Goal: Check status: Check status

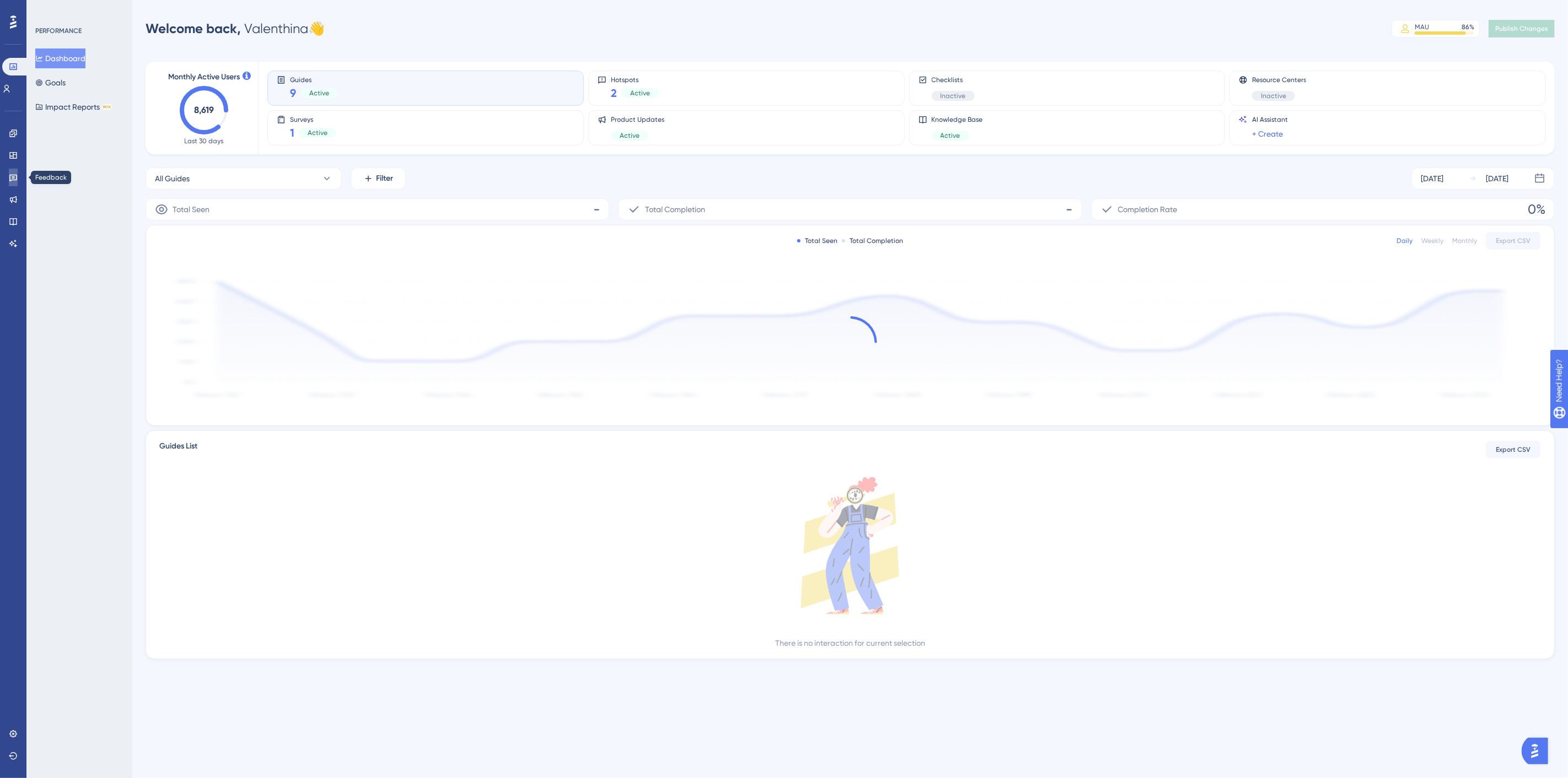
click at [9, 180] on link at bounding box center [14, 177] width 9 height 17
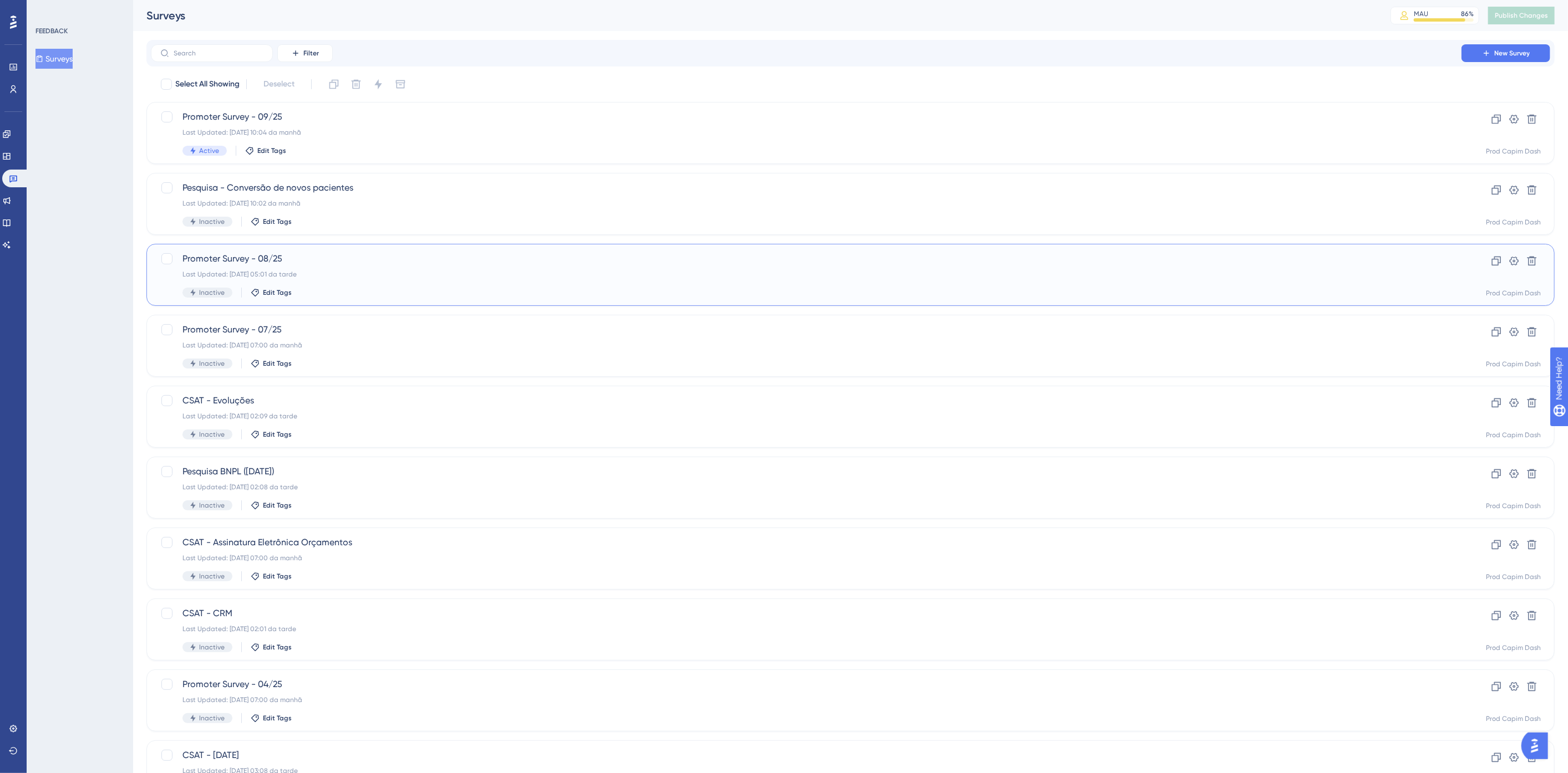
click at [437, 283] on div "Promoter Survey - 08/25 Last Updated: [DATE] 05:01 da tarde Inactive Edit Tags" at bounding box center [806, 275] width 1247 height 46
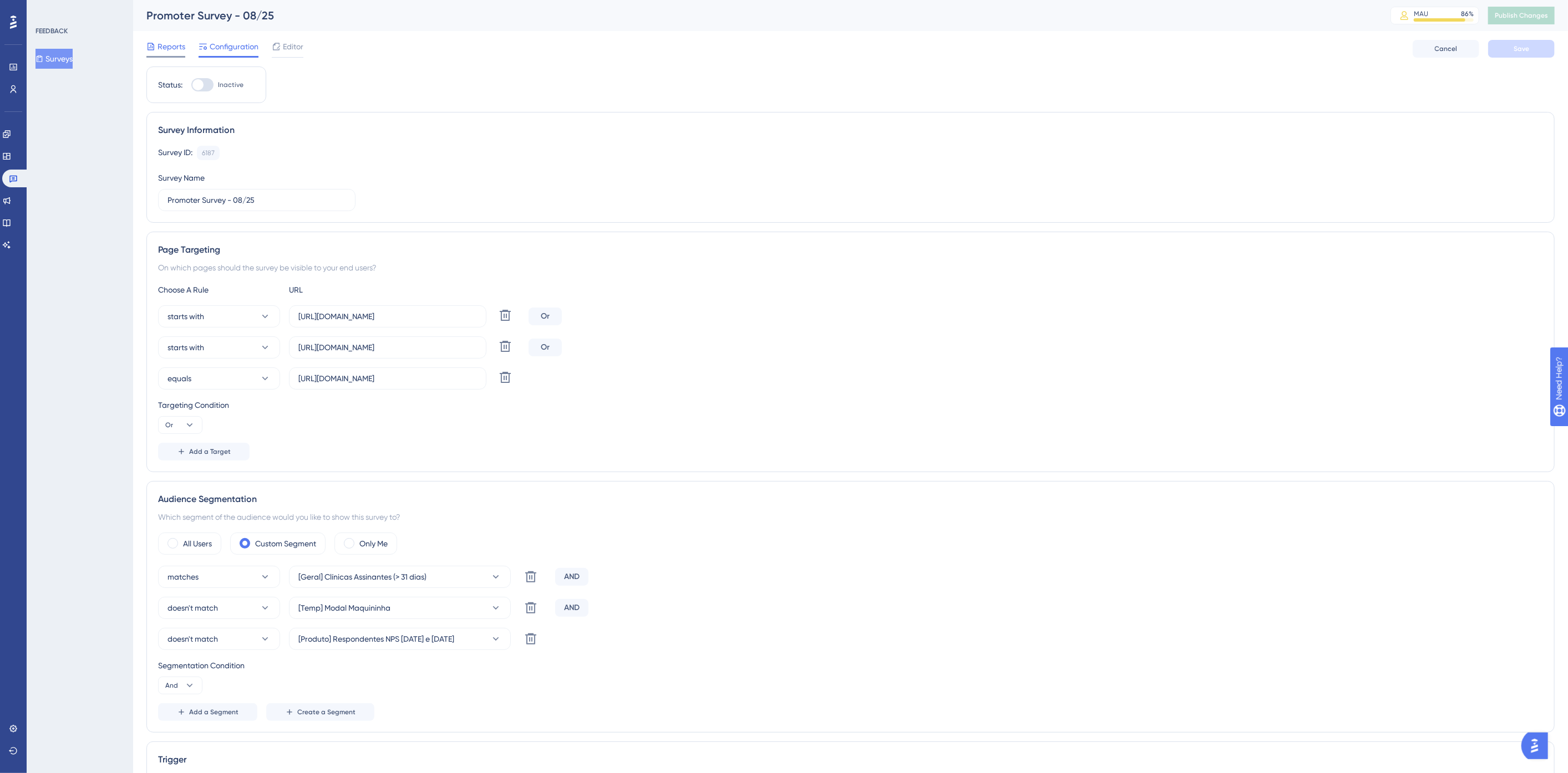
click at [159, 53] on div "Reports" at bounding box center [166, 48] width 39 height 18
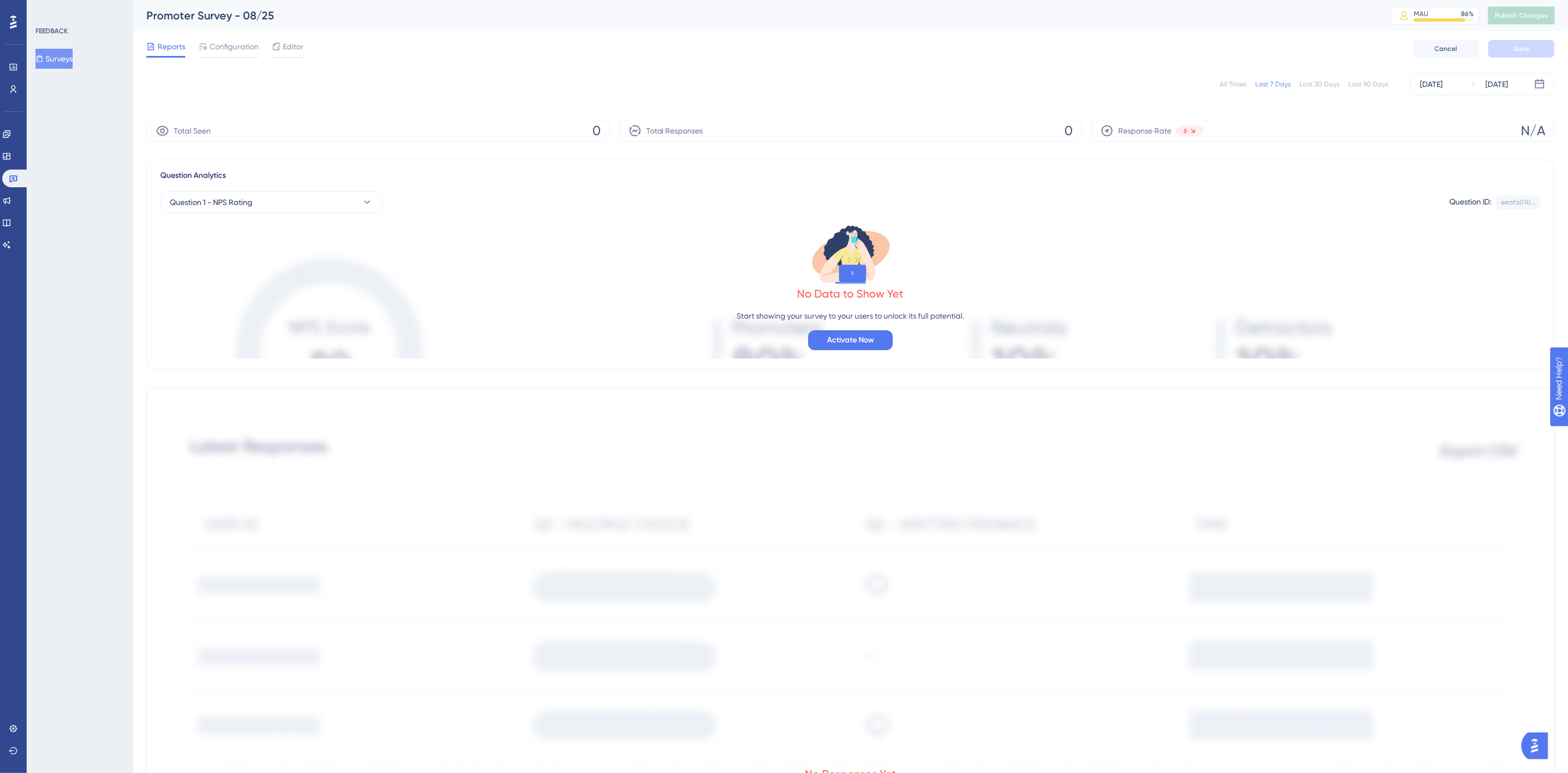
click at [1237, 83] on div "All Times" at bounding box center [1232, 85] width 27 height 9
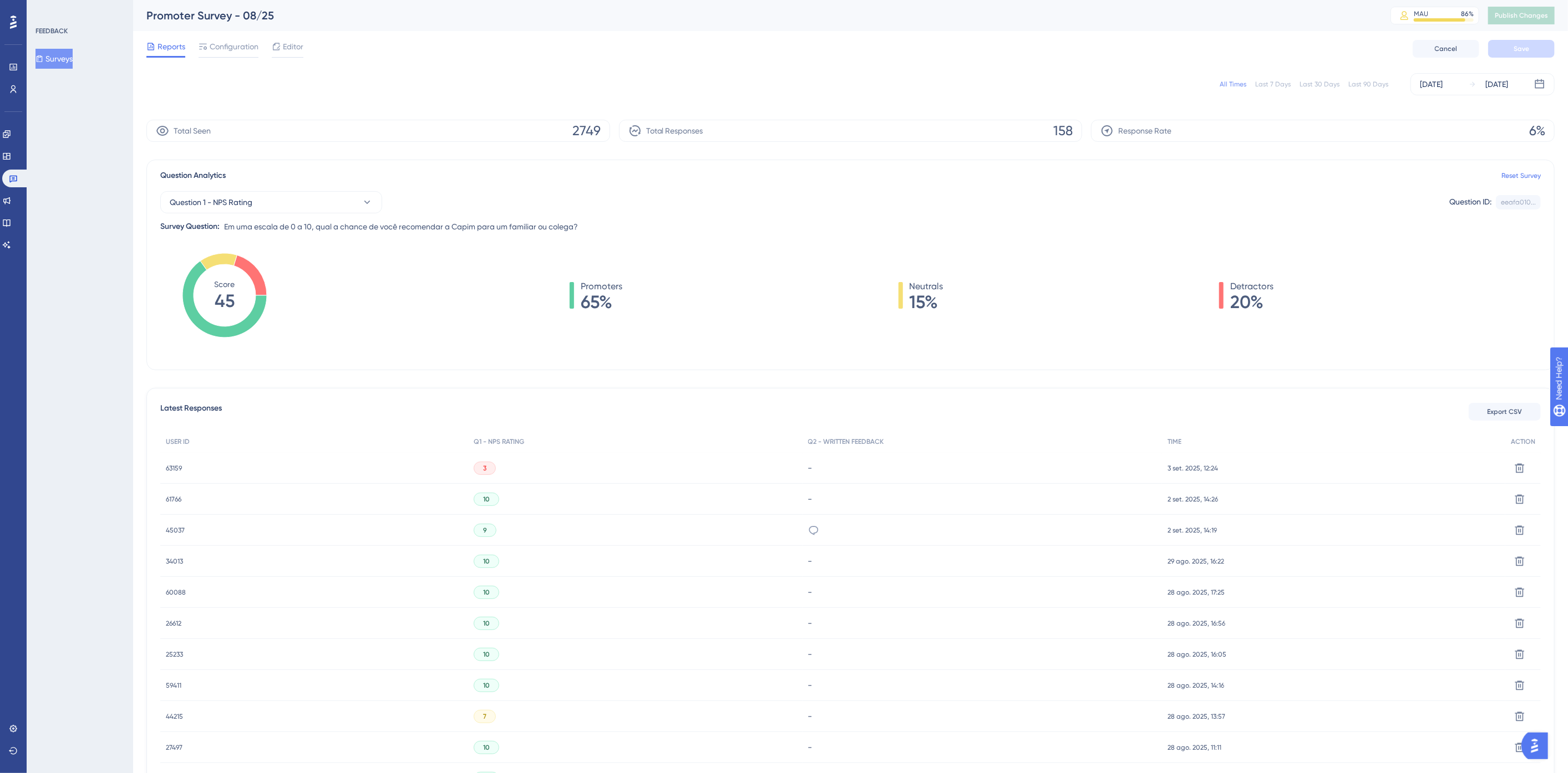
click at [52, 53] on button "Surveys" at bounding box center [54, 59] width 37 height 20
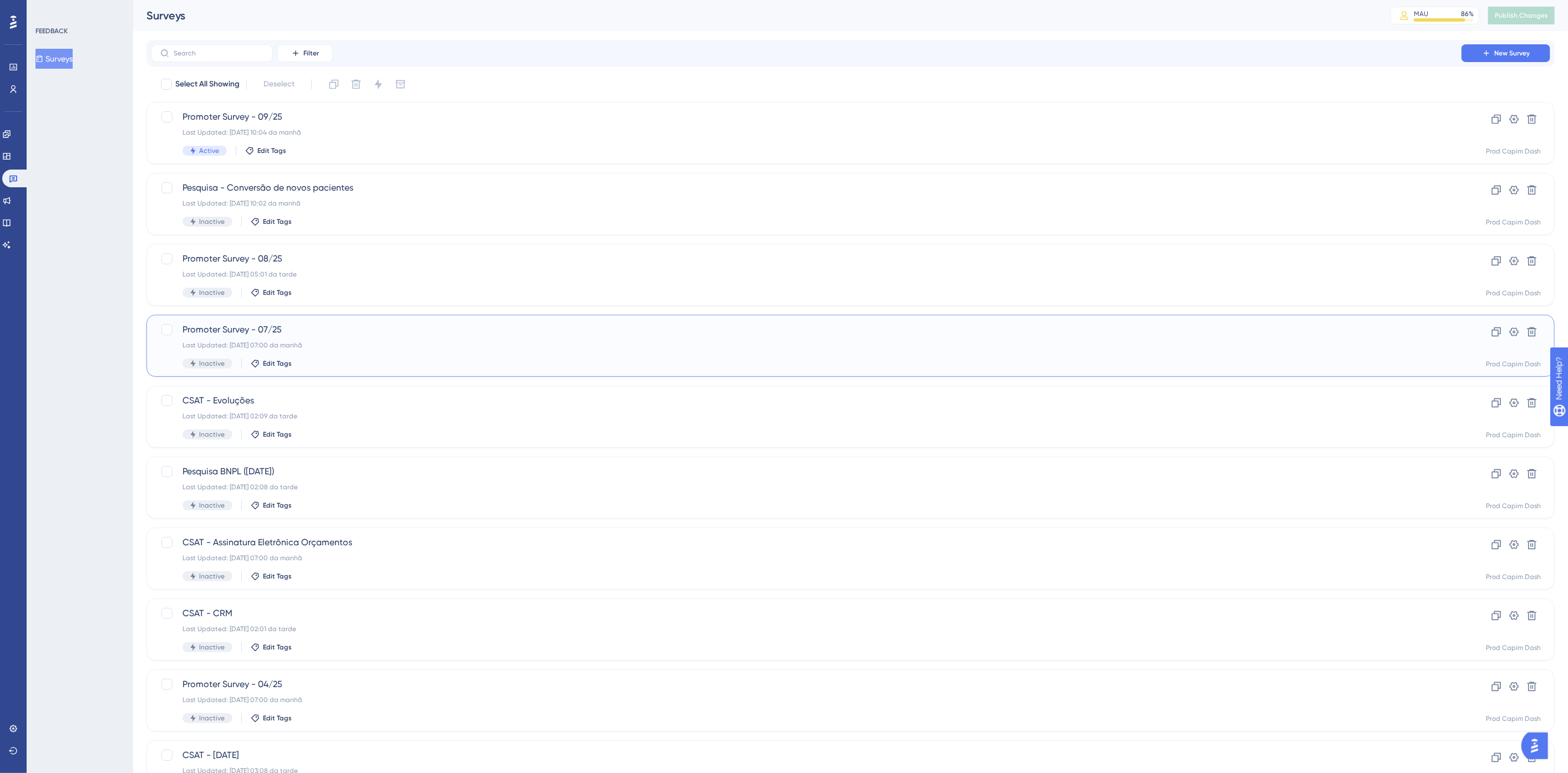
click at [318, 330] on span "Promoter Survey - 07/25" at bounding box center [806, 330] width 1247 height 13
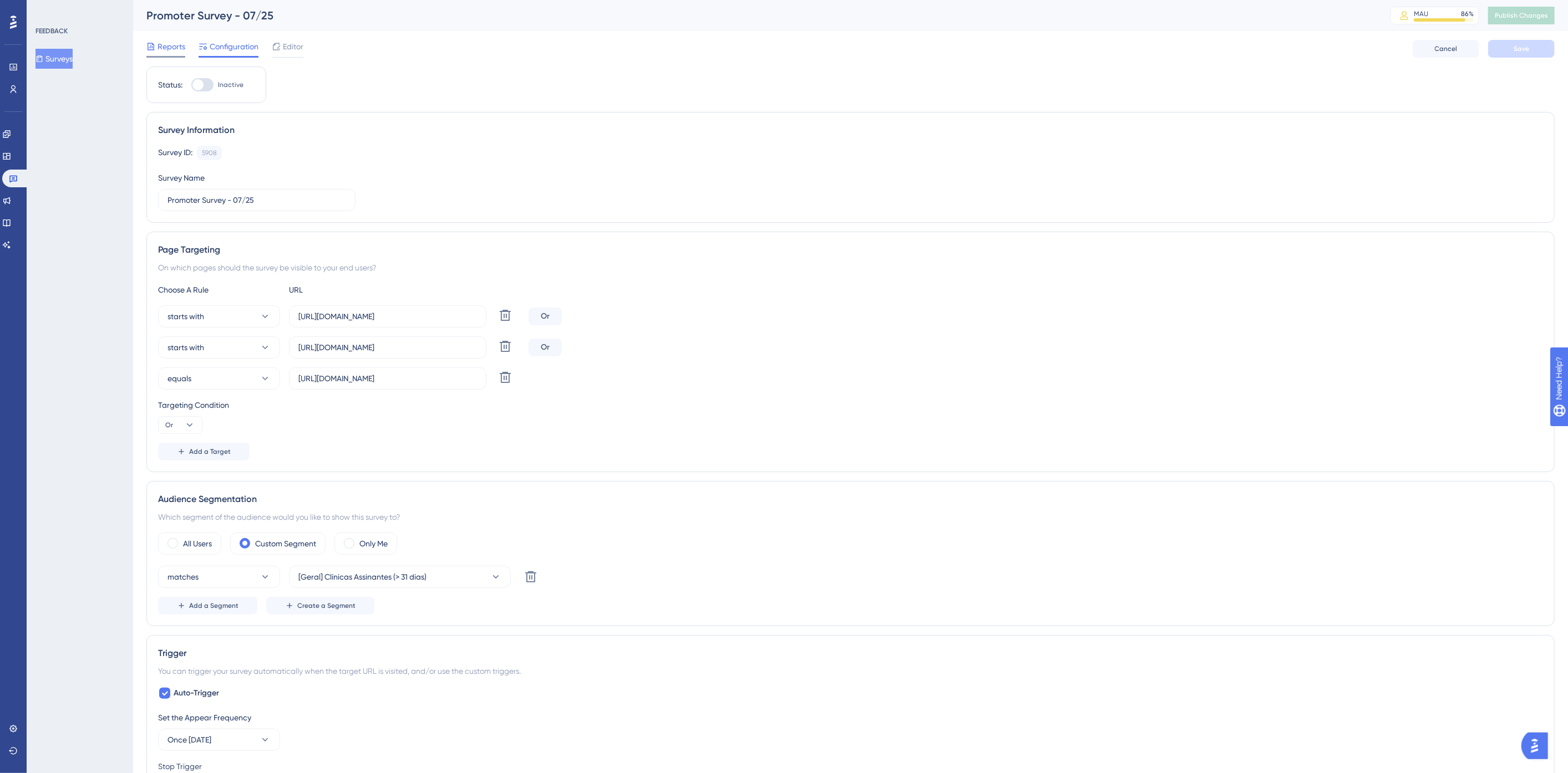
click at [184, 43] on div "Reports Configuration Editor" at bounding box center [225, 48] width 157 height 18
click at [174, 46] on span "Reports" at bounding box center [171, 46] width 28 height 13
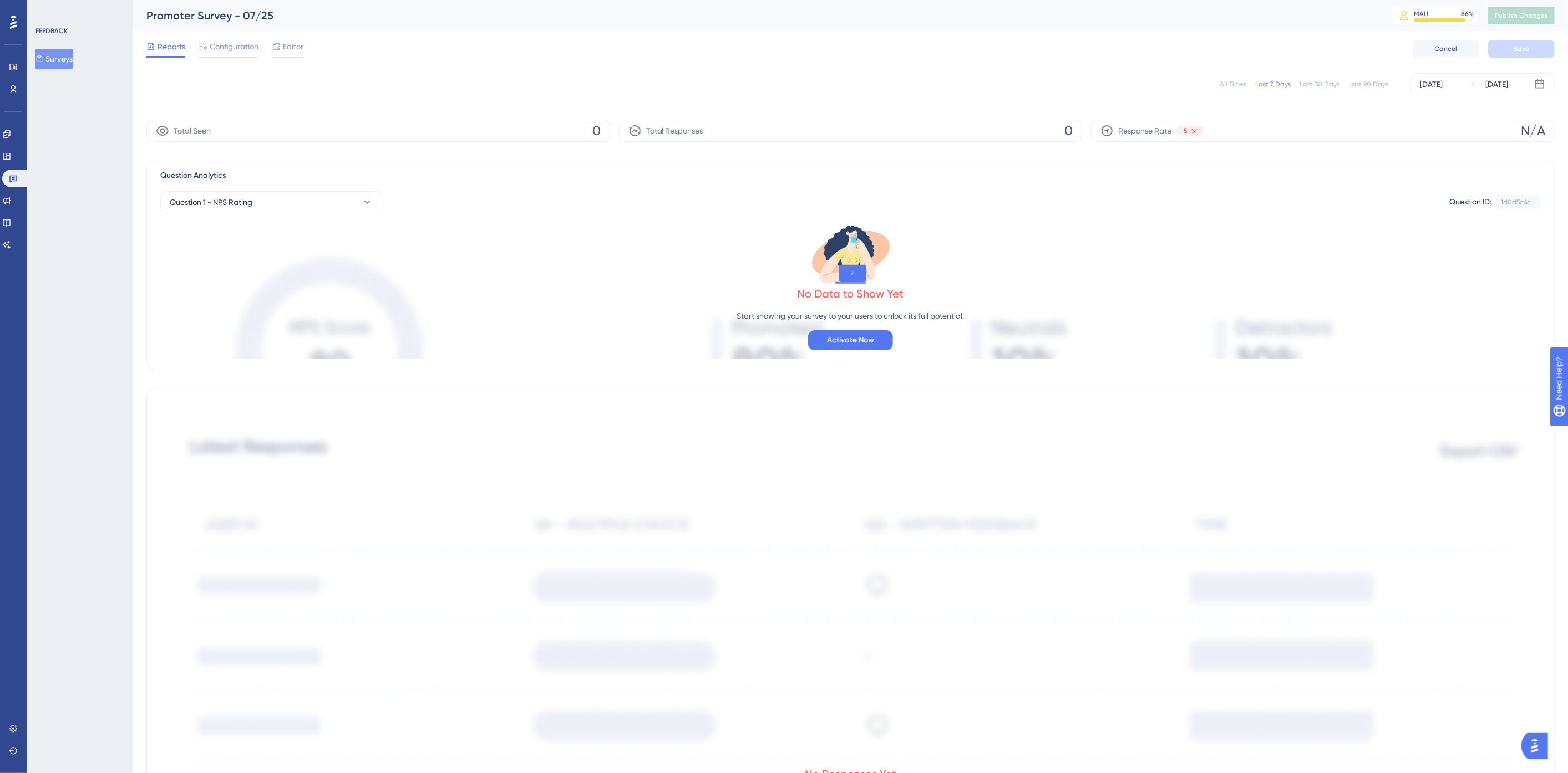
click at [1229, 87] on div "All Times" at bounding box center [1232, 85] width 27 height 9
